Goal: Task Accomplishment & Management: Complete application form

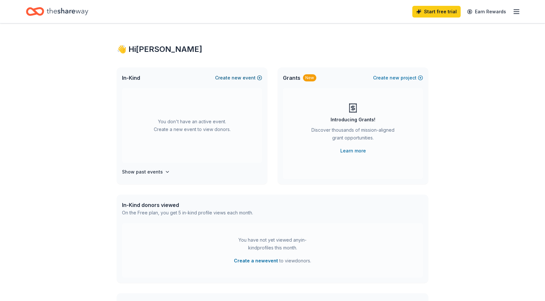
click at [245, 78] on button "Create new event" at bounding box center [238, 78] width 47 height 8
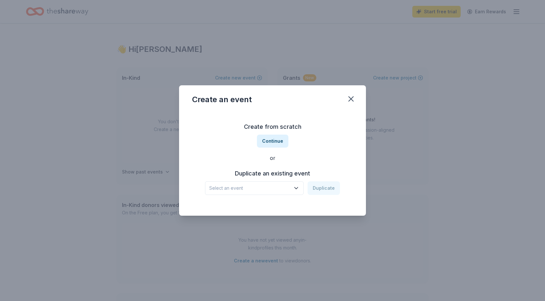
click at [285, 187] on span "Select an event" at bounding box center [249, 188] width 81 height 8
click at [272, 208] on div "Gala Fundraiser [DATE] · Greater [GEOGRAPHIC_DATA]" at bounding box center [255, 209] width 97 height 21
click at [318, 187] on button "Duplicate" at bounding box center [323, 188] width 32 height 14
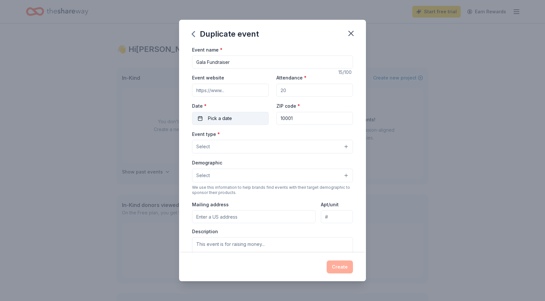
click at [229, 116] on span "Pick a date" at bounding box center [220, 118] width 24 height 8
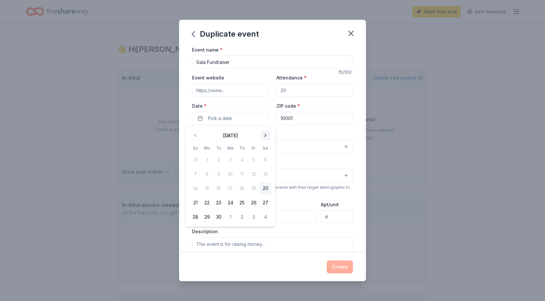
click at [265, 134] on button "Go to next month" at bounding box center [265, 135] width 9 height 9
click at [266, 159] on button "6" at bounding box center [265, 160] width 12 height 12
click at [292, 137] on div "Event type * Select" at bounding box center [272, 142] width 161 height 24
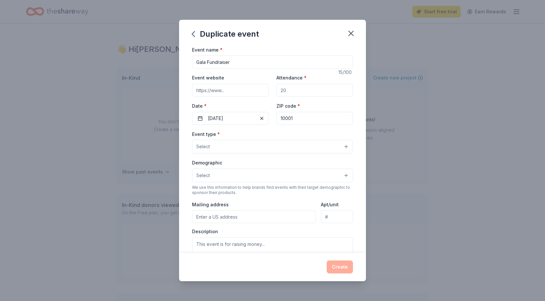
click at [333, 146] on button "Select" at bounding box center [272, 147] width 161 height 14
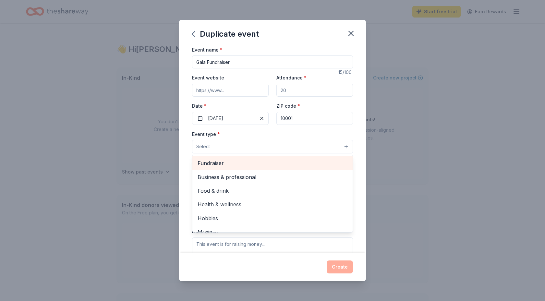
click at [282, 166] on span "Fundraiser" at bounding box center [272, 163] width 150 height 8
click at [282, 161] on span "Business & professional" at bounding box center [272, 164] width 150 height 8
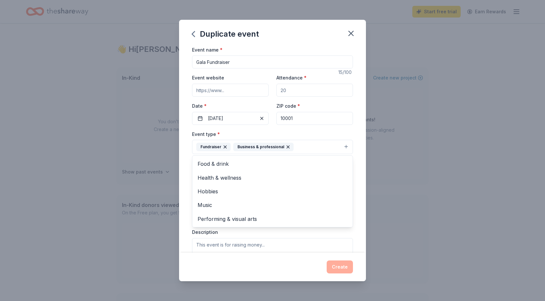
click at [303, 134] on div "Event type * Fundraiser Business & professional Food & drink Health & wellness …" at bounding box center [272, 142] width 161 height 24
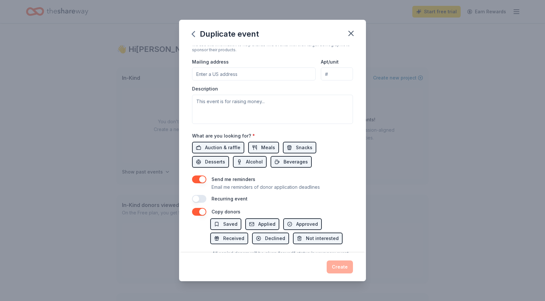
scroll to position [167, 0]
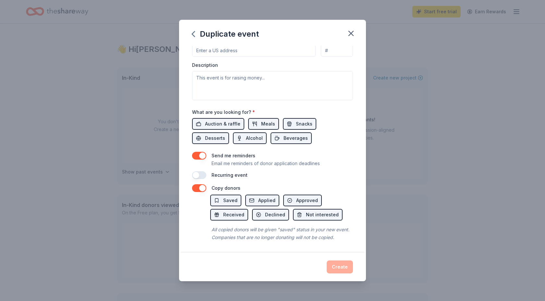
click at [202, 152] on button "button" at bounding box center [199, 156] width 14 height 8
click at [337, 268] on div "Create" at bounding box center [272, 266] width 161 height 13
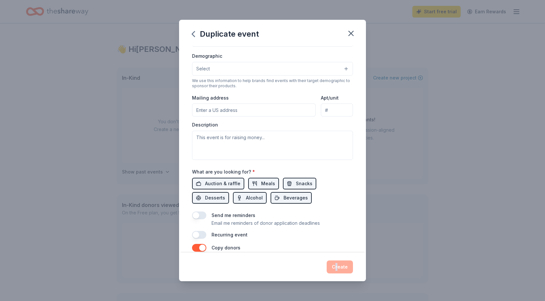
scroll to position [120, 0]
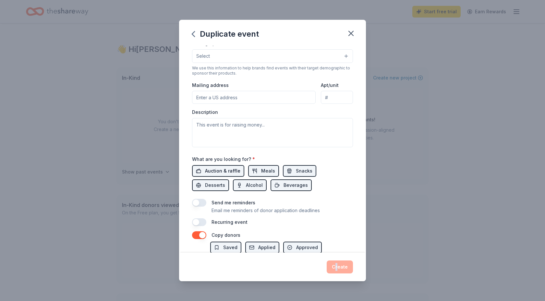
click at [224, 172] on span "Auction & raffle" at bounding box center [222, 171] width 35 height 8
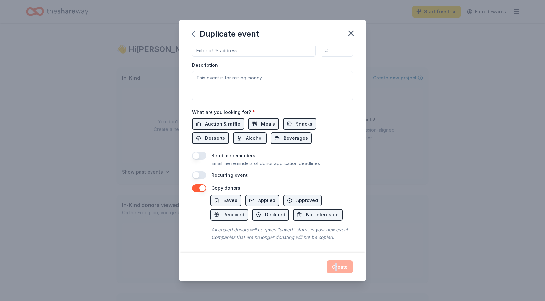
click at [200, 186] on button "button" at bounding box center [199, 188] width 14 height 8
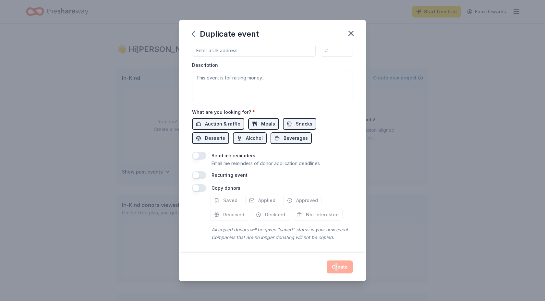
click at [339, 270] on div "Create" at bounding box center [272, 266] width 161 height 13
click at [330, 268] on div "Create" at bounding box center [272, 266] width 161 height 13
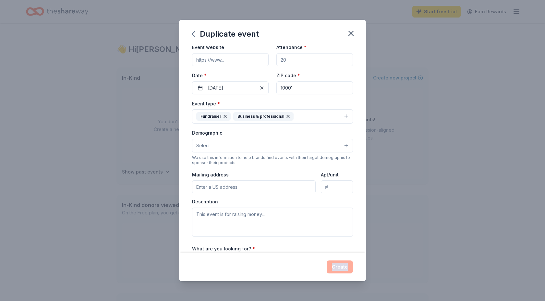
scroll to position [0, 0]
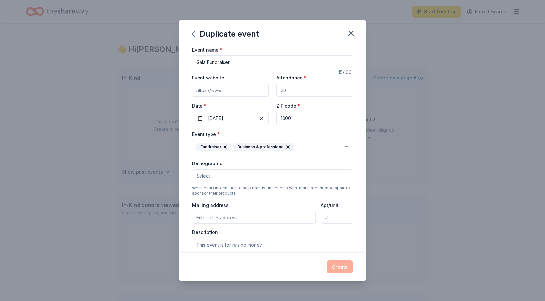
click at [322, 92] on input "Attendance *" at bounding box center [314, 90] width 77 height 13
type input "100"
click at [342, 268] on button "Create" at bounding box center [340, 266] width 26 height 13
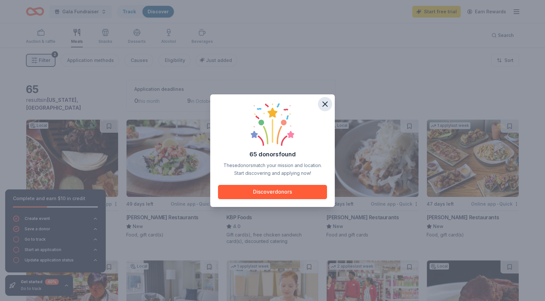
click at [325, 103] on icon "button" at bounding box center [325, 104] width 5 height 5
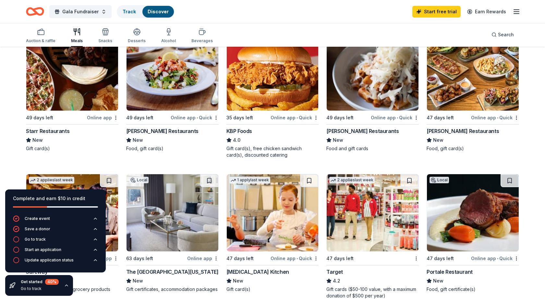
scroll to position [87, 0]
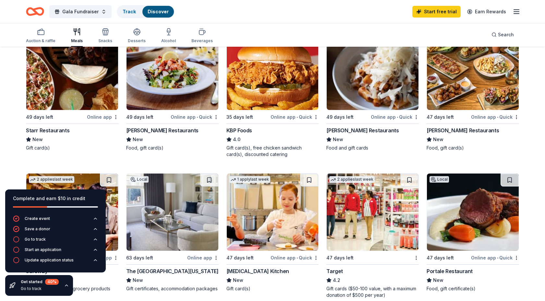
click at [54, 130] on div "Starr Restaurants" at bounding box center [47, 130] width 43 height 8
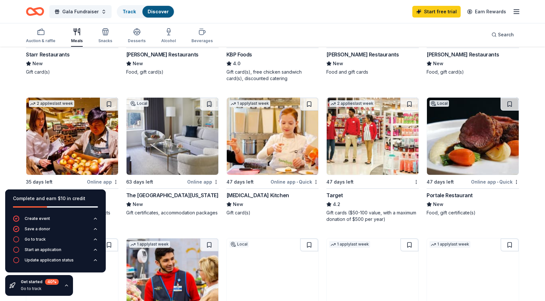
scroll to position [164, 0]
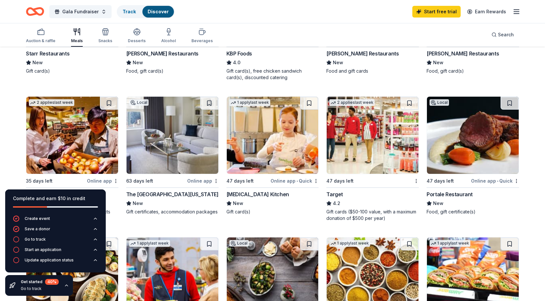
click at [160, 196] on div "The [GEOGRAPHIC_DATA][US_STATE]" at bounding box center [172, 194] width 92 height 8
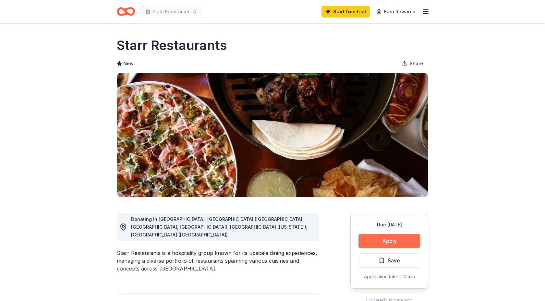
click at [391, 238] on button "Apply" at bounding box center [389, 241] width 62 height 14
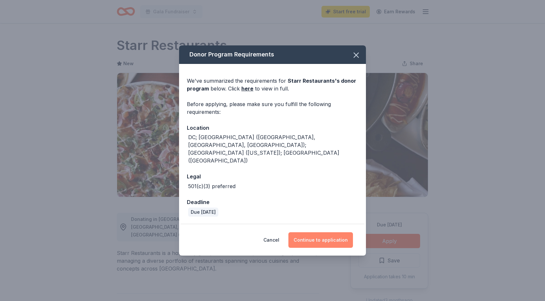
click at [331, 232] on button "Continue to application" at bounding box center [320, 240] width 65 height 16
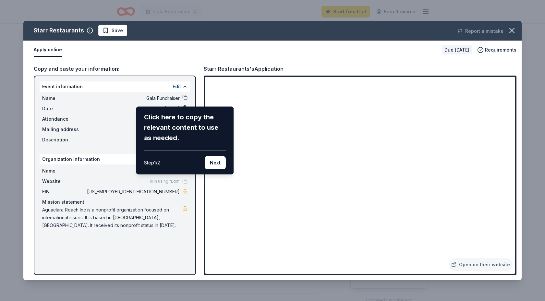
click at [358, 255] on div "Starr Restaurants Save Report a mistake Apply online Due in 49 days Requirement…" at bounding box center [272, 150] width 498 height 259
click at [465, 267] on div "Starr Restaurants Save Report a mistake Apply online Due in 49 days Requirement…" at bounding box center [272, 150] width 498 height 259
click at [215, 158] on button "Next" at bounding box center [215, 162] width 21 height 13
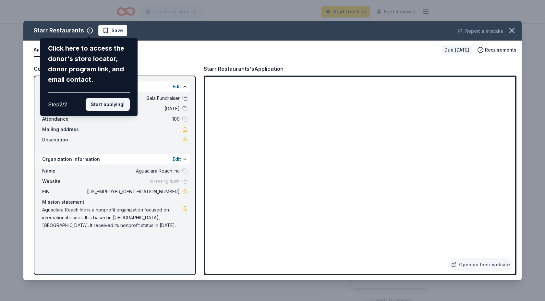
click at [110, 105] on button "Start applying!" at bounding box center [108, 104] width 44 height 13
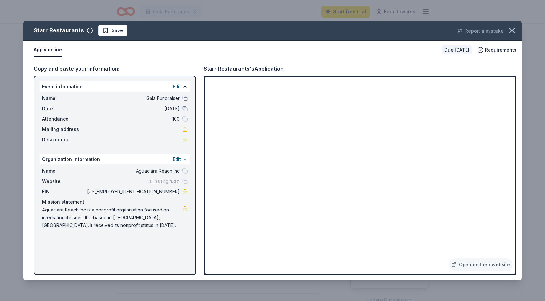
click at [474, 267] on div "Starr Restaurants Save Report a mistake Apply online Due in 49 days Requirement…" at bounding box center [272, 150] width 498 height 259
click at [513, 28] on icon "button" at bounding box center [511, 30] width 5 height 5
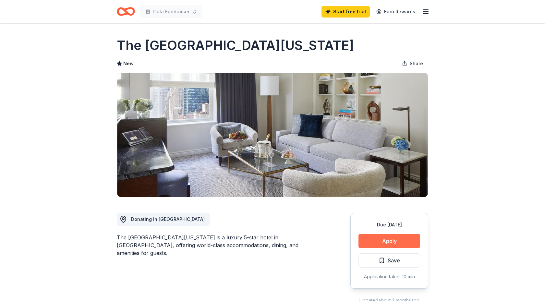
click at [370, 239] on button "Apply" at bounding box center [389, 241] width 62 height 14
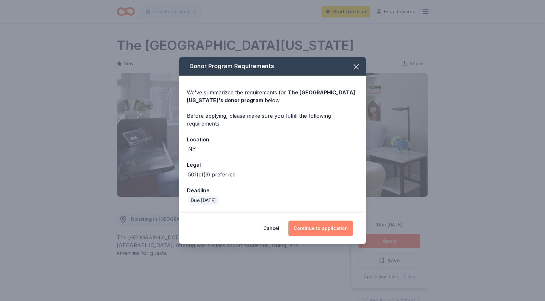
click at [329, 230] on button "Continue to application" at bounding box center [320, 228] width 65 height 16
